Goal: Navigation & Orientation: Find specific page/section

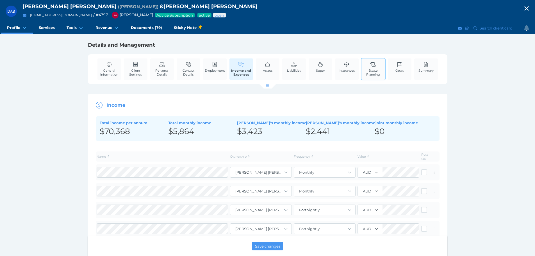
drag, startPoint x: 273, startPoint y: 63, endPoint x: 377, endPoint y: 62, distance: 103.7
click at [273, 63] on link "Assets" at bounding box center [268, 66] width 12 height 17
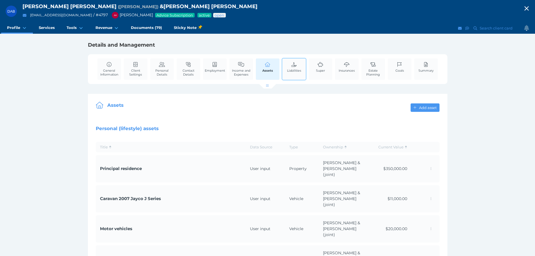
click at [284, 69] on div "Liabilities" at bounding box center [294, 69] width 25 height 22
click at [350, 67] on link "Insurances" at bounding box center [347, 66] width 19 height 17
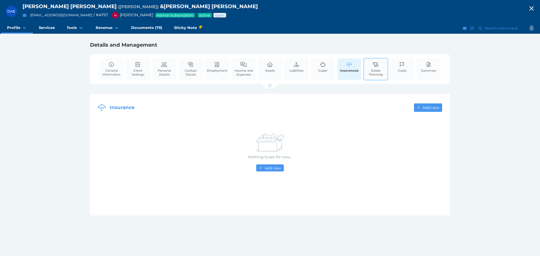
click at [383, 68] on link "Estate Planning" at bounding box center [376, 68] width 24 height 21
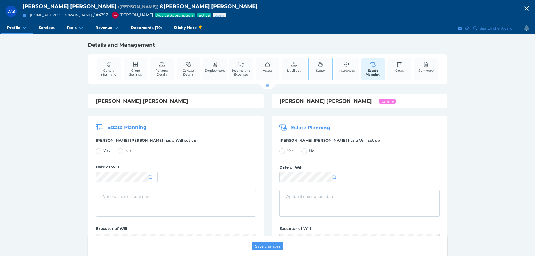
click at [319, 69] on span "Super" at bounding box center [320, 71] width 9 height 4
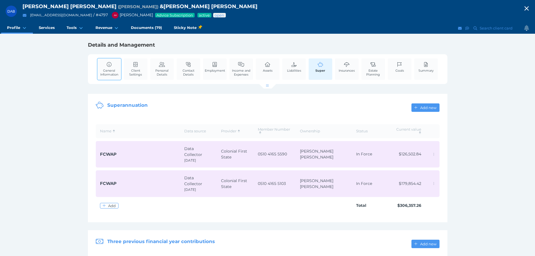
click at [110, 68] on link "General Information" at bounding box center [110, 68] width 24 height 21
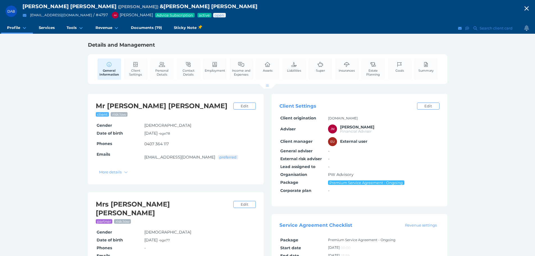
drag, startPoint x: 140, startPoint y: 72, endPoint x: 252, endPoint y: 90, distance: 113.4
click at [141, 72] on span "Client Settings" at bounding box center [135, 73] width 21 height 8
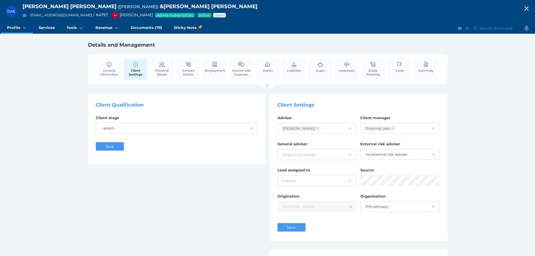
click at [175, 72] on div "General Information Client Settings Personal Details Contact Details Employment…" at bounding box center [268, 69] width 354 height 30
click at [167, 70] on span "Personal Details" at bounding box center [162, 73] width 21 height 8
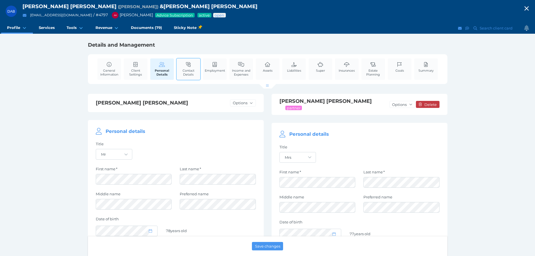
click at [193, 67] on link "Contact Details" at bounding box center [189, 68] width 24 height 21
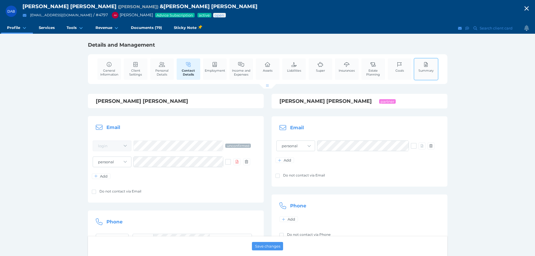
click at [436, 71] on div "Summary" at bounding box center [426, 69] width 25 height 22
click at [131, 27] on span "Documents (79)" at bounding box center [146, 27] width 31 height 5
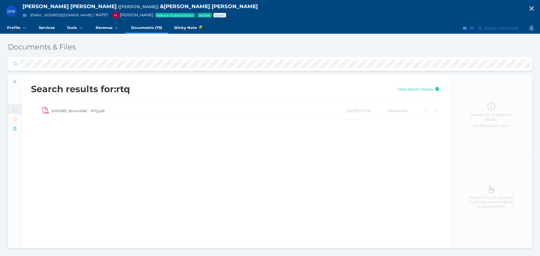
click at [73, 112] on td "20220815_BrownD&C - RTQ.pdf" at bounding box center [198, 111] width 295 height 17
